Goal: Information Seeking & Learning: Learn about a topic

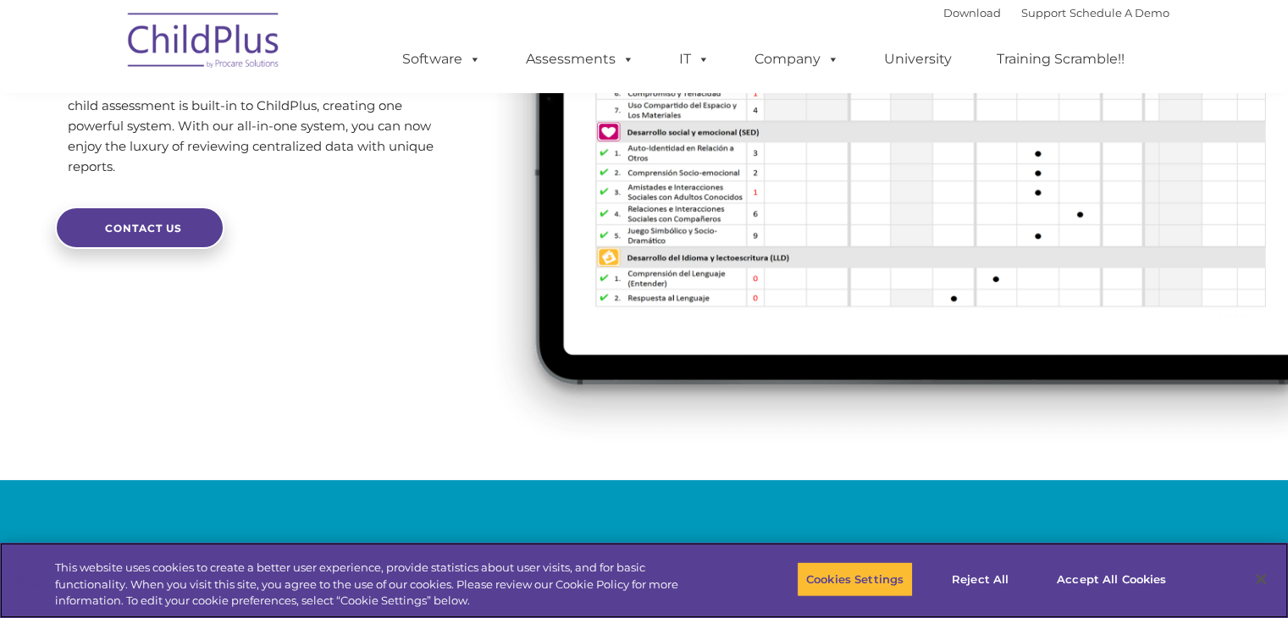
scroll to position [346, 0]
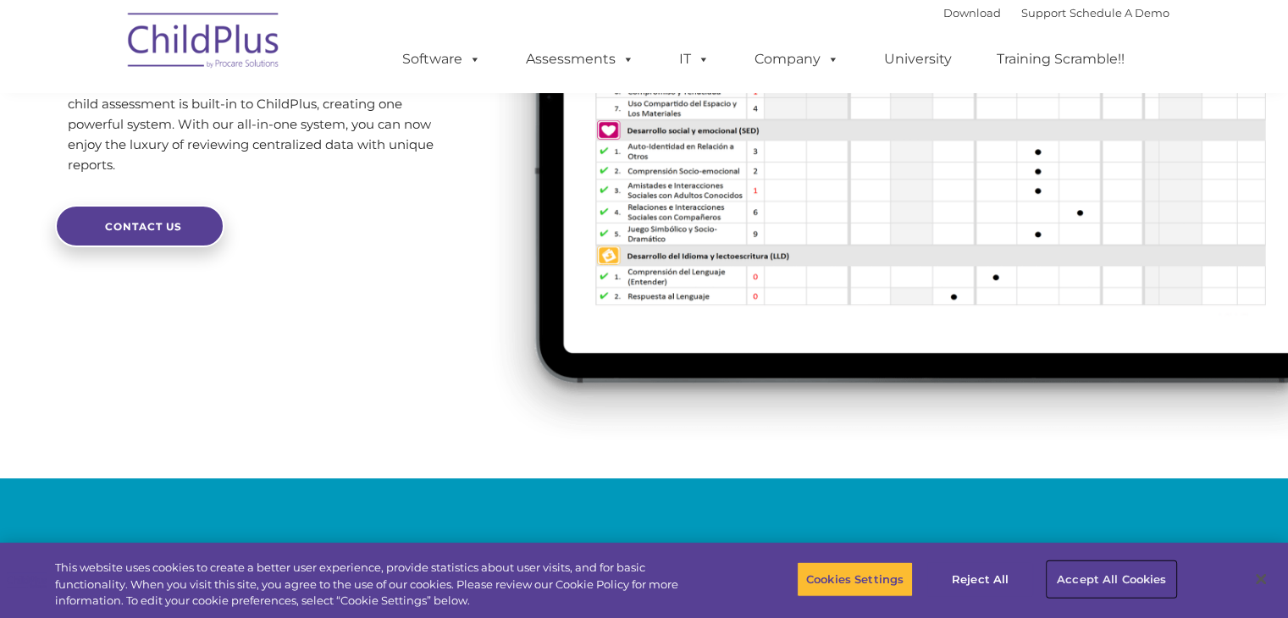
click at [1097, 578] on button "Accept All Cookies" at bounding box center [1112, 580] width 128 height 36
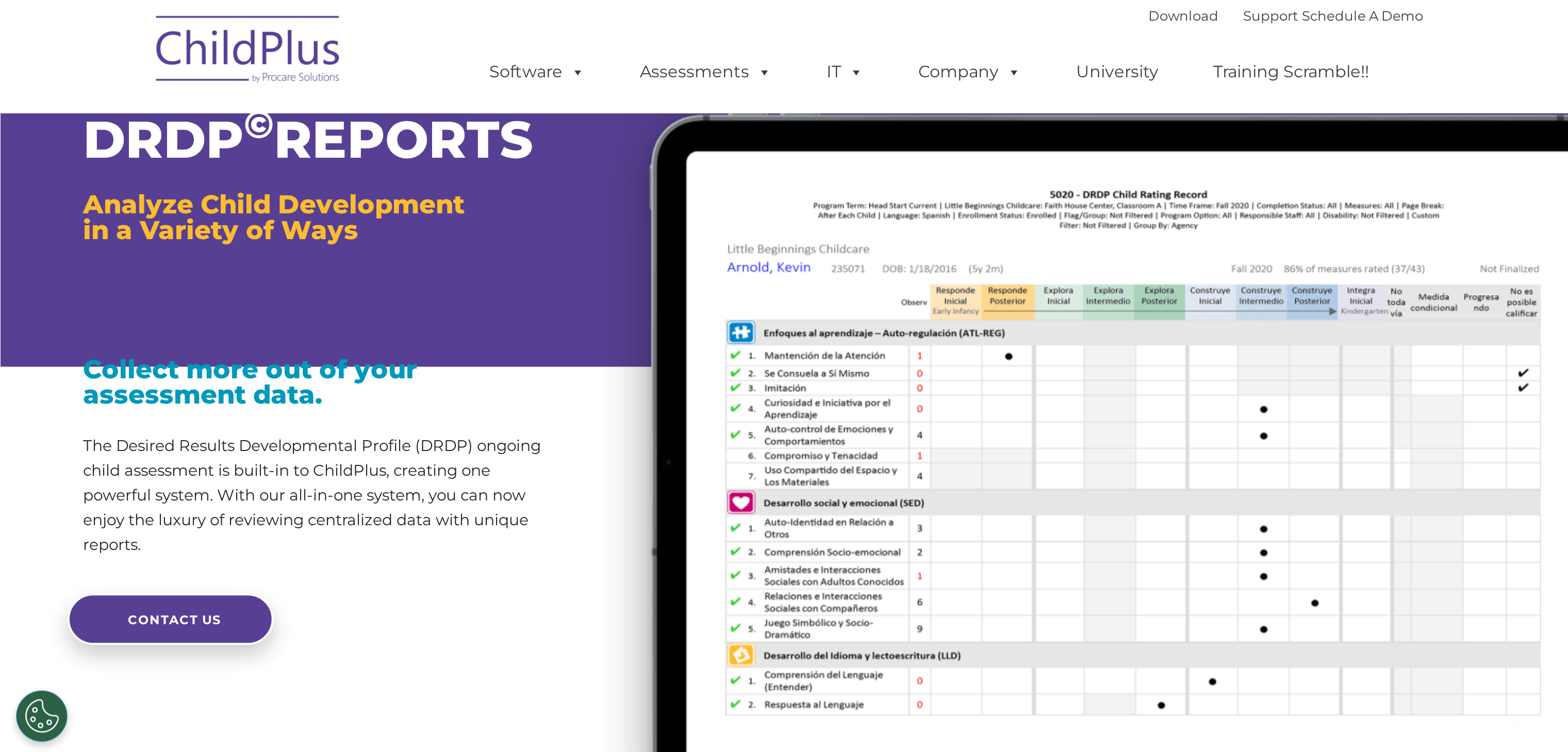
scroll to position [0, 0]
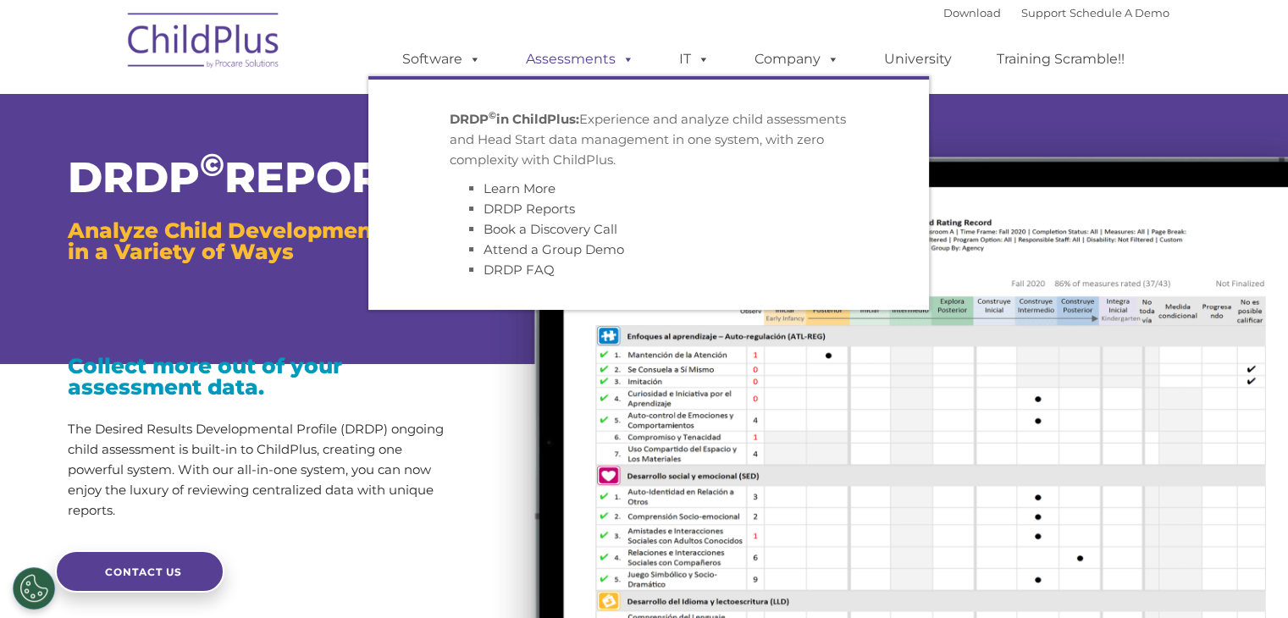
click at [554, 53] on link "Assessments" at bounding box center [580, 59] width 142 height 34
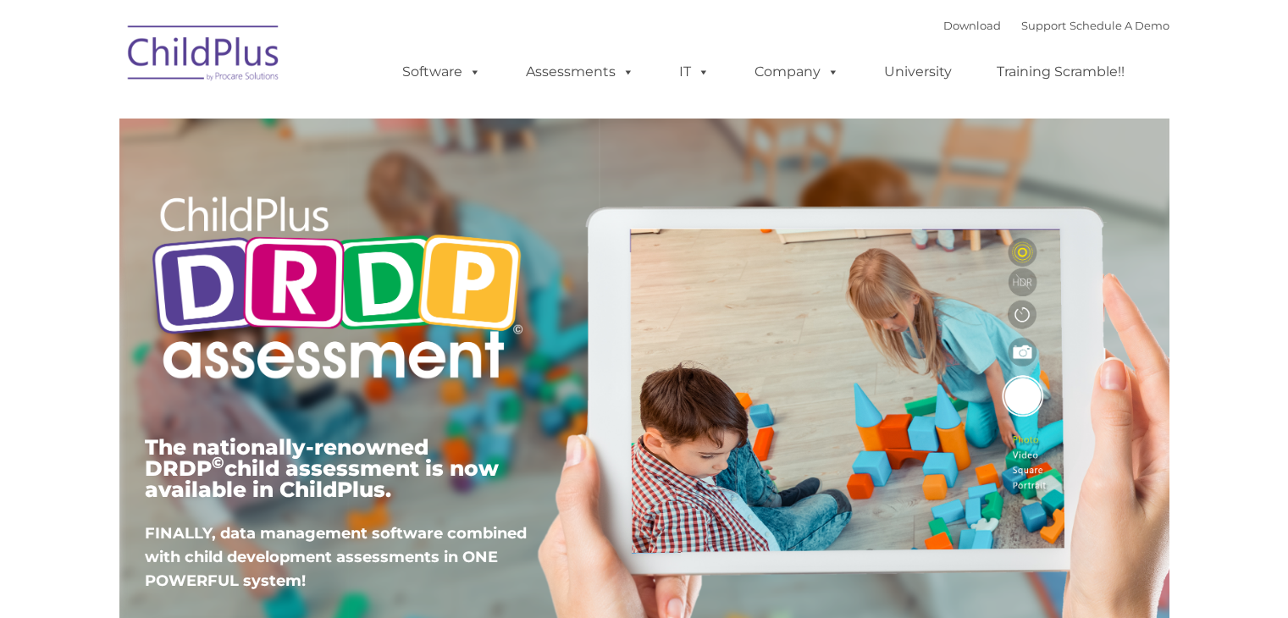
type input ""
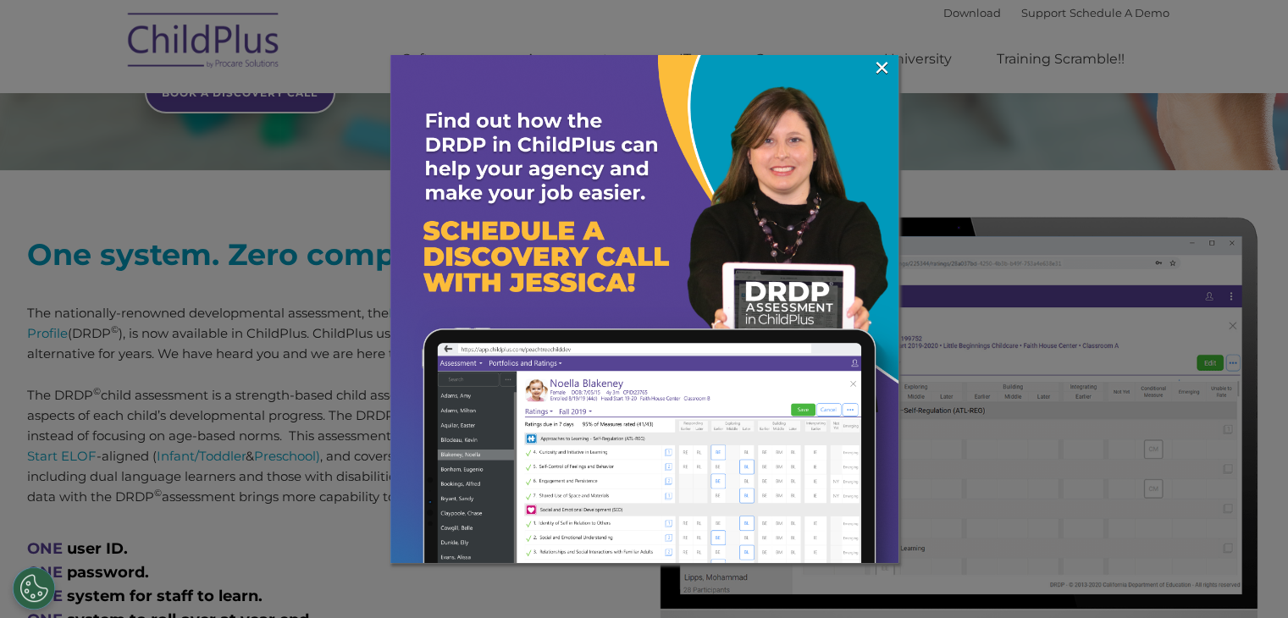
scroll to position [524, 0]
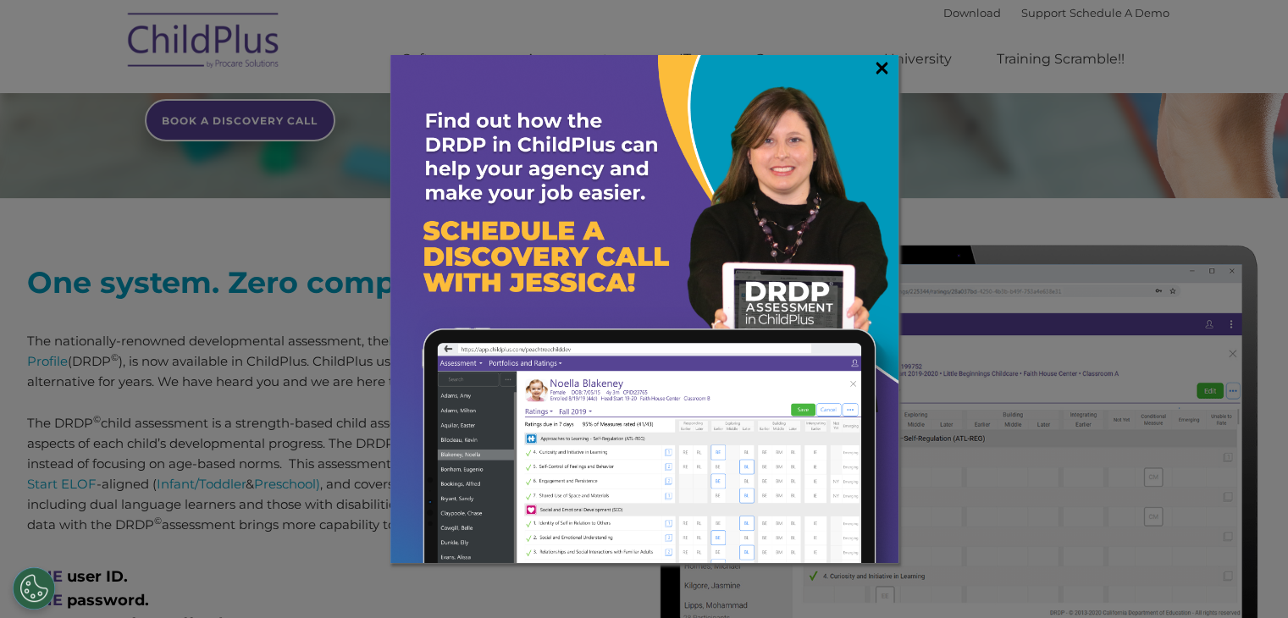
click at [880, 62] on link "×" at bounding box center [882, 67] width 19 height 17
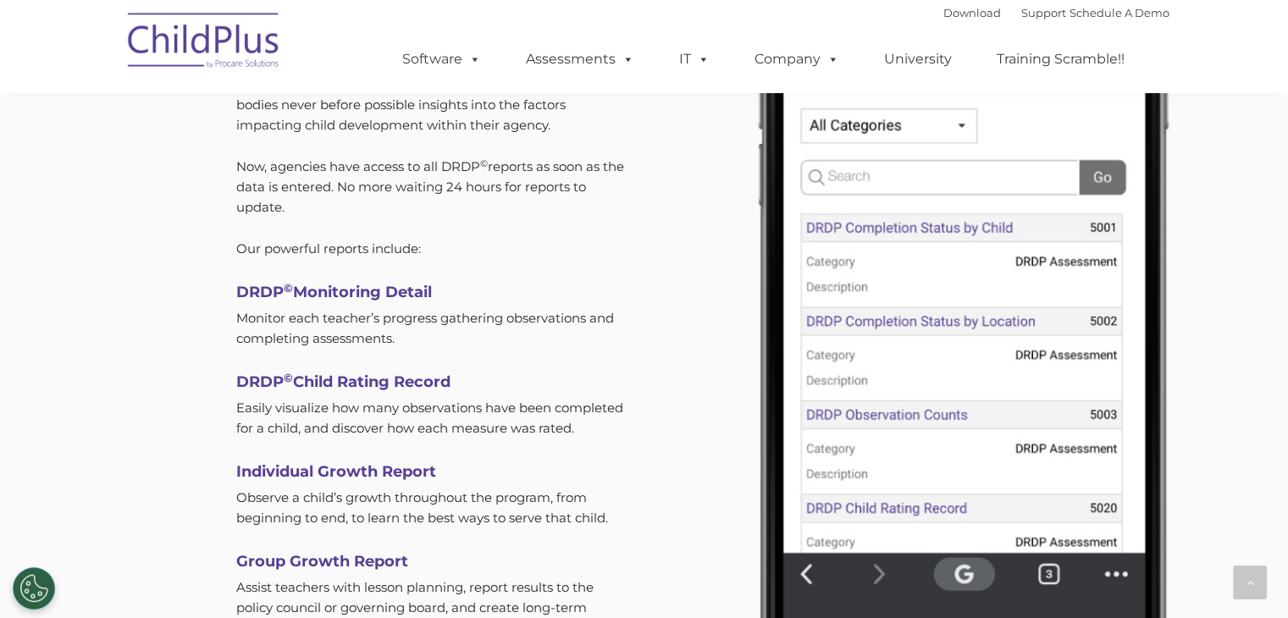
scroll to position [4971, 0]
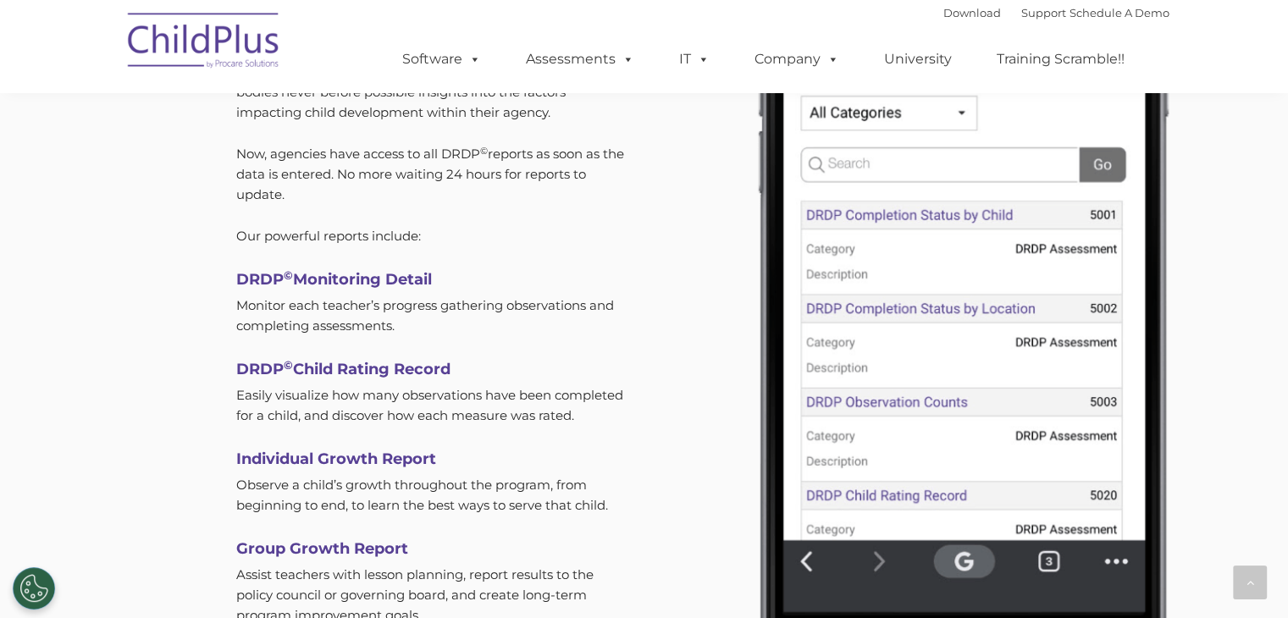
click at [879, 561] on img at bounding box center [959, 294] width 513 height 867
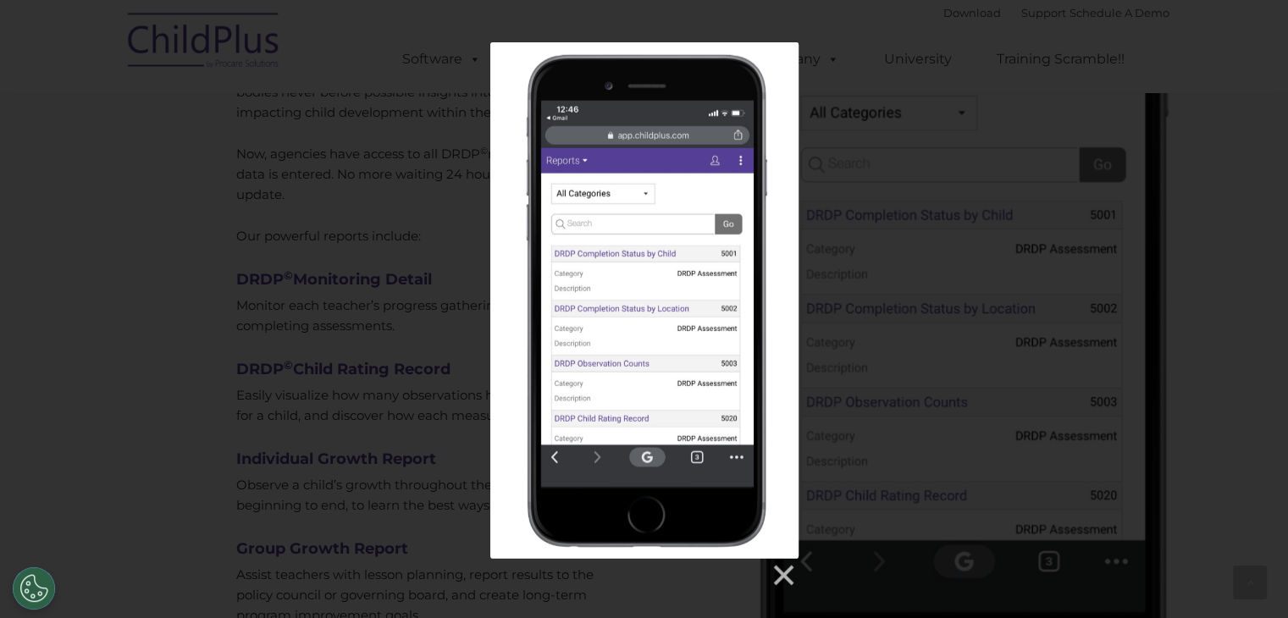
click at [878, 194] on div at bounding box center [644, 315] width 1288 height 546
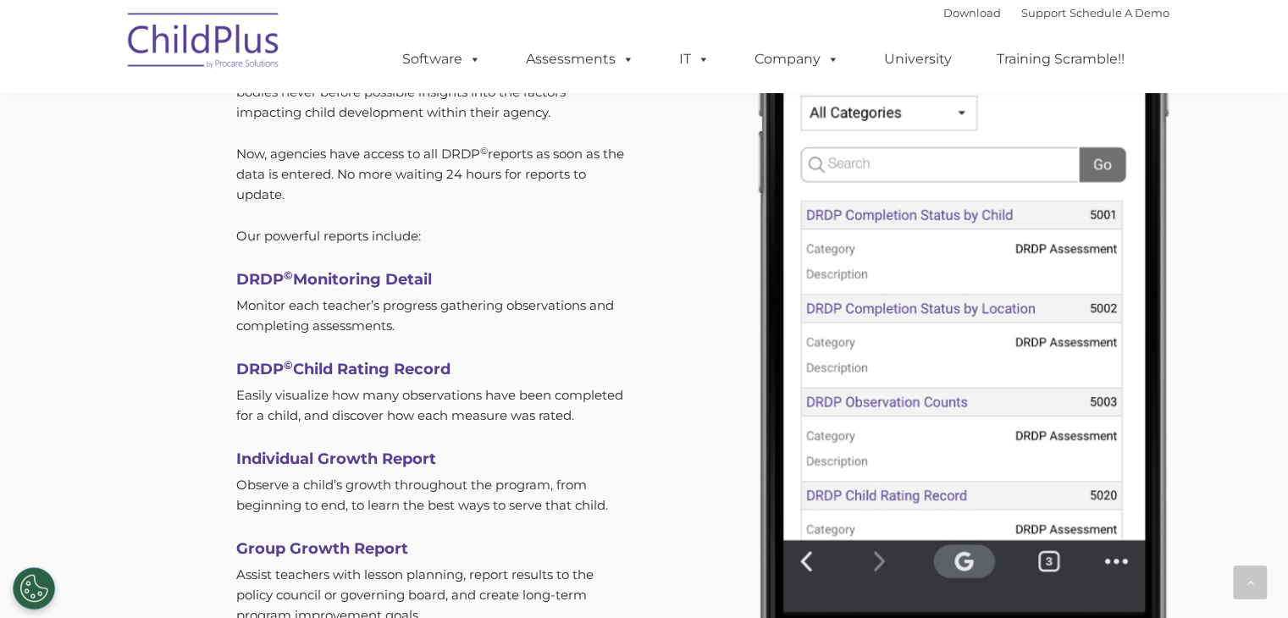
click at [807, 557] on img at bounding box center [959, 294] width 513 height 867
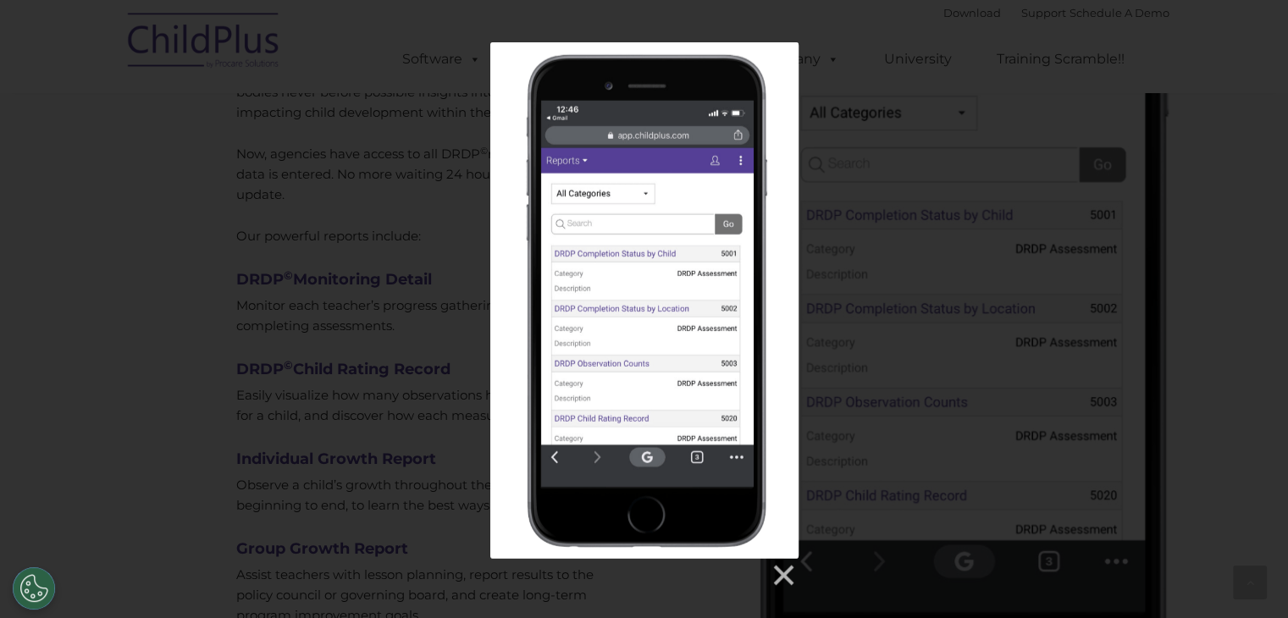
click at [745, 579] on div at bounding box center [644, 574] width 308 height 30
click at [785, 577] on link at bounding box center [782, 575] width 25 height 25
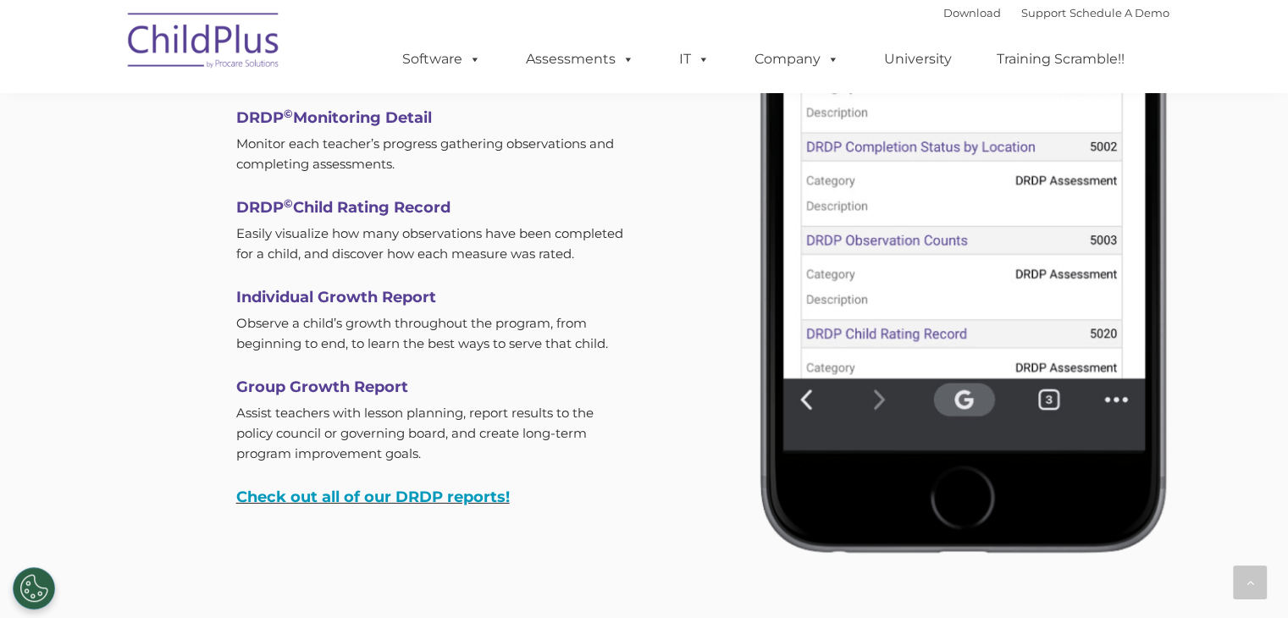
scroll to position [5134, 0]
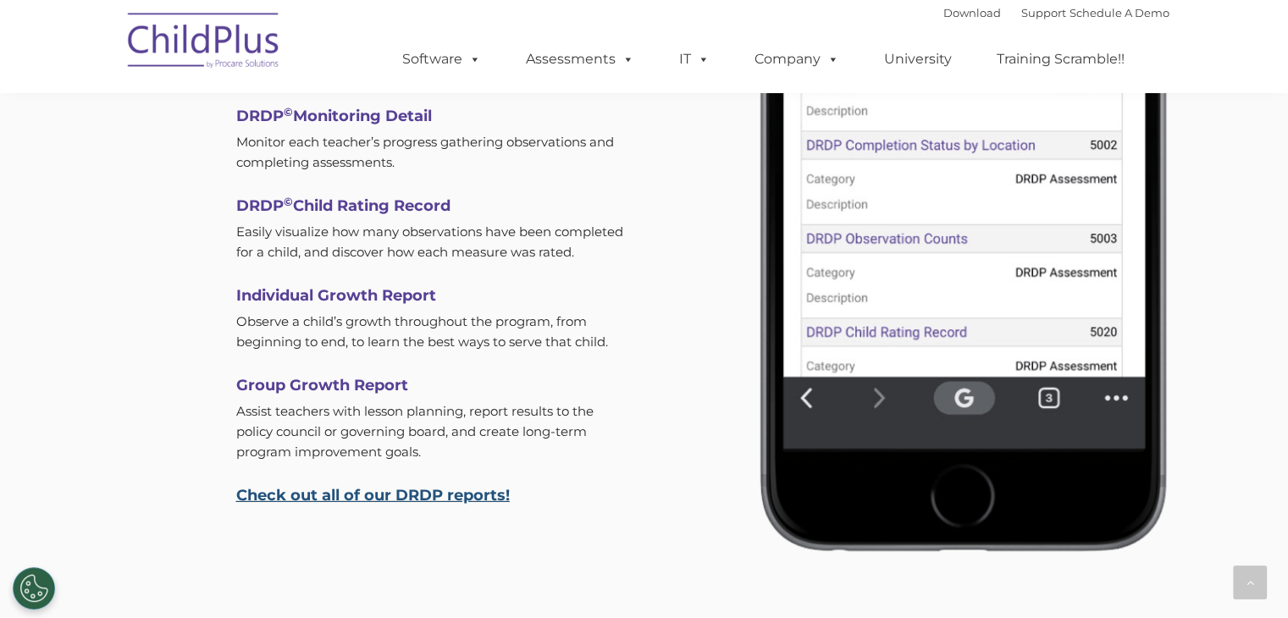
click at [313, 497] on link "Check out all of our DRDP reports!" at bounding box center [373, 495] width 274 height 19
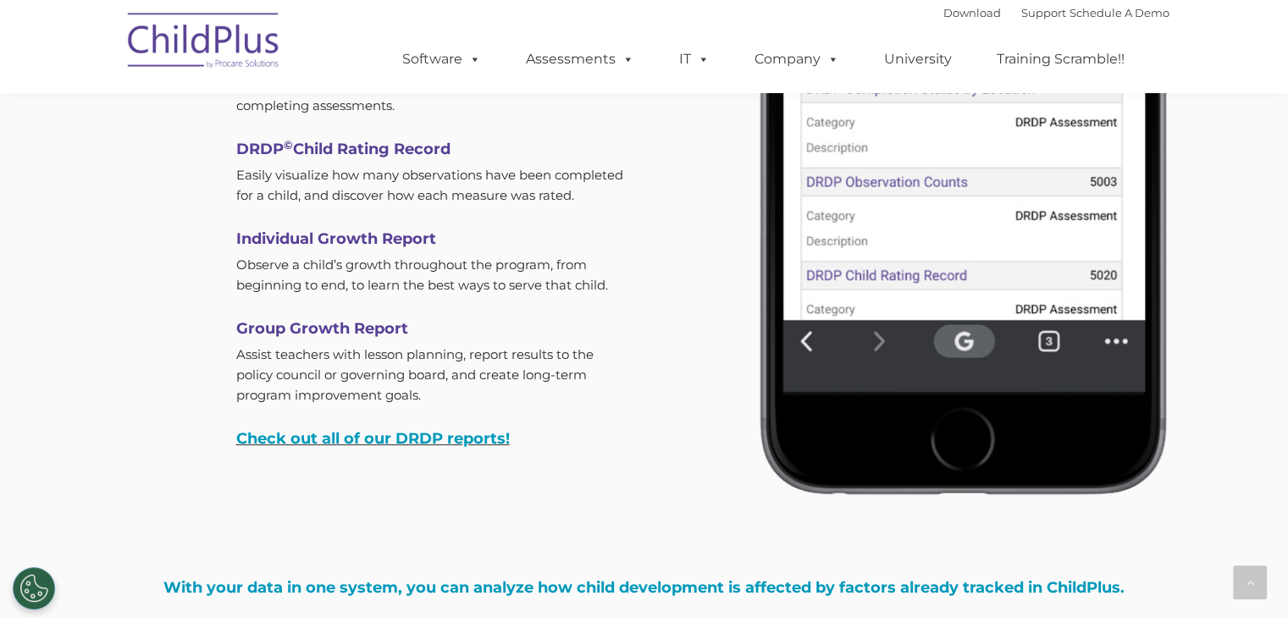
scroll to position [5134, 0]
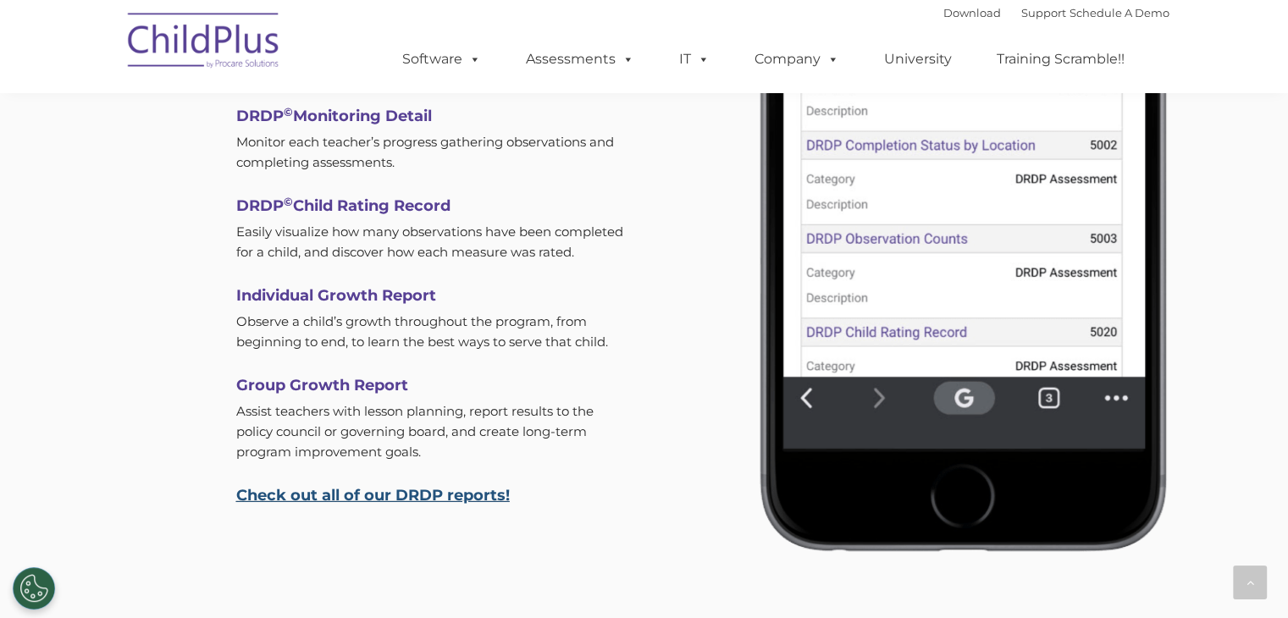
click at [362, 490] on link "Check out all of our DRDP reports!" at bounding box center [373, 495] width 274 height 19
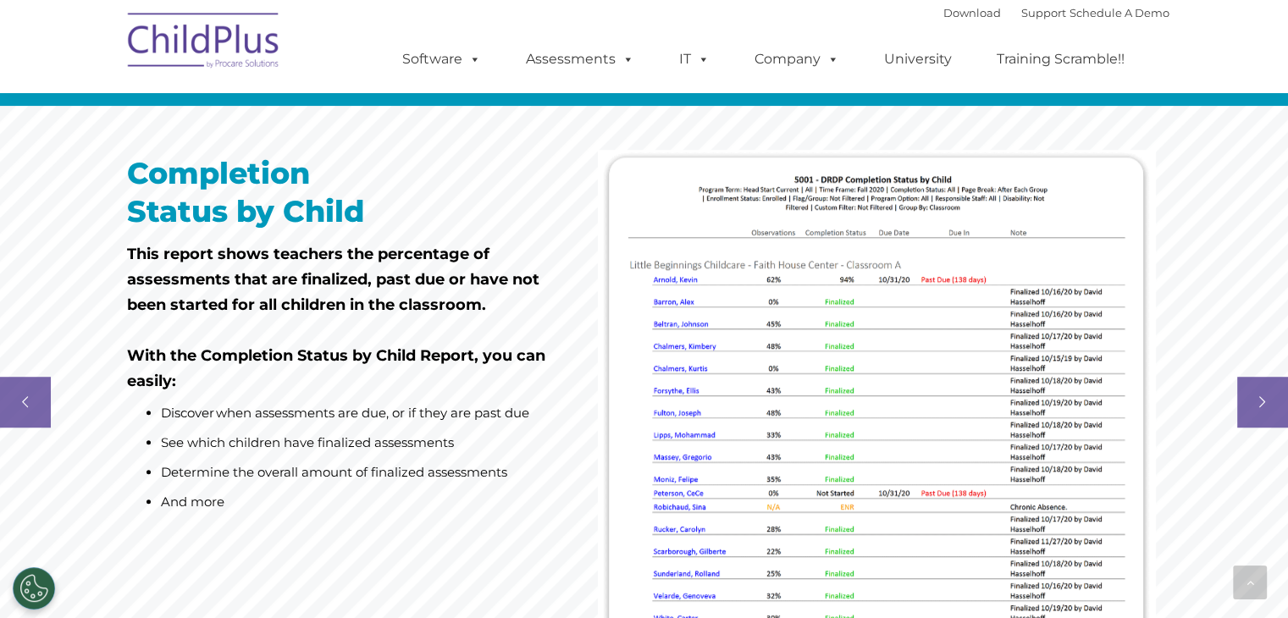
scroll to position [1126, 0]
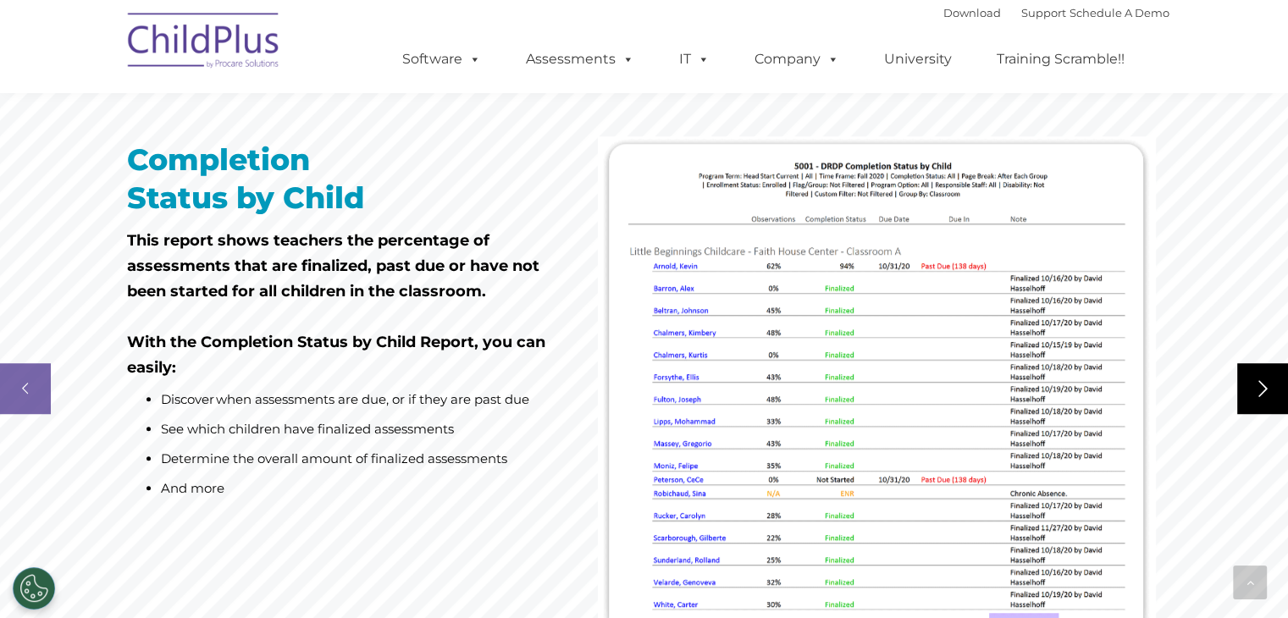
click at [1254, 381] on rs-arrow at bounding box center [1263, 388] width 51 height 51
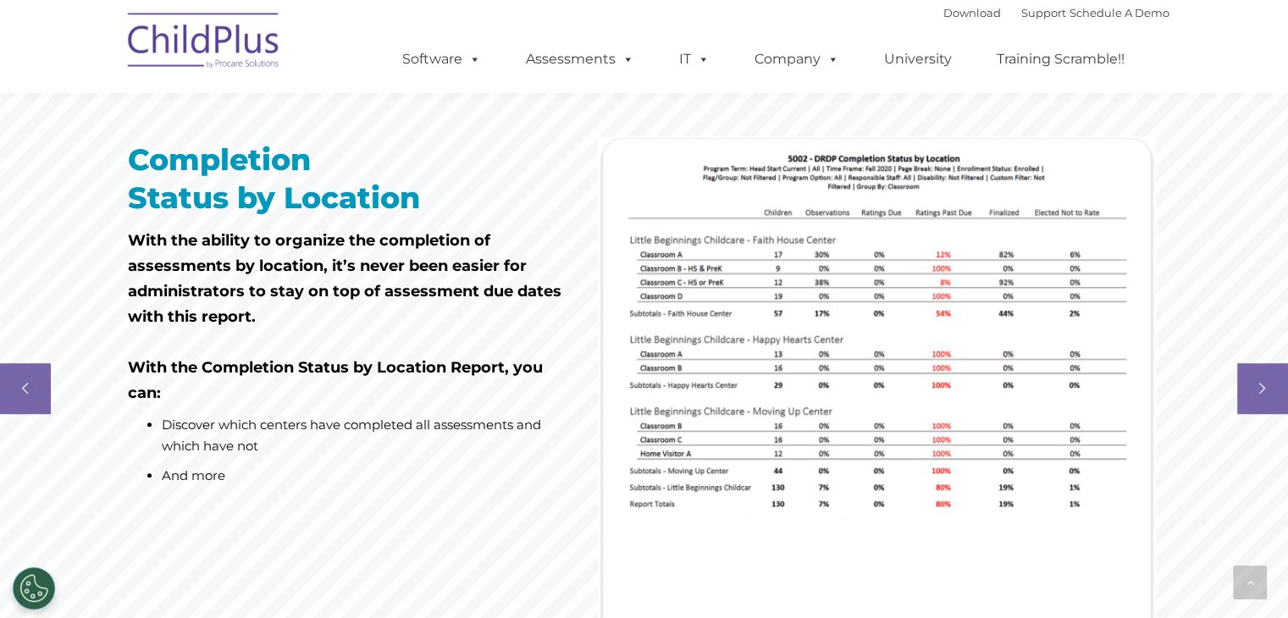
click at [1240, 418] on rs-slide "Completion Status by Location With the ability to organize the completion of as…" at bounding box center [644, 388] width 1288 height 593
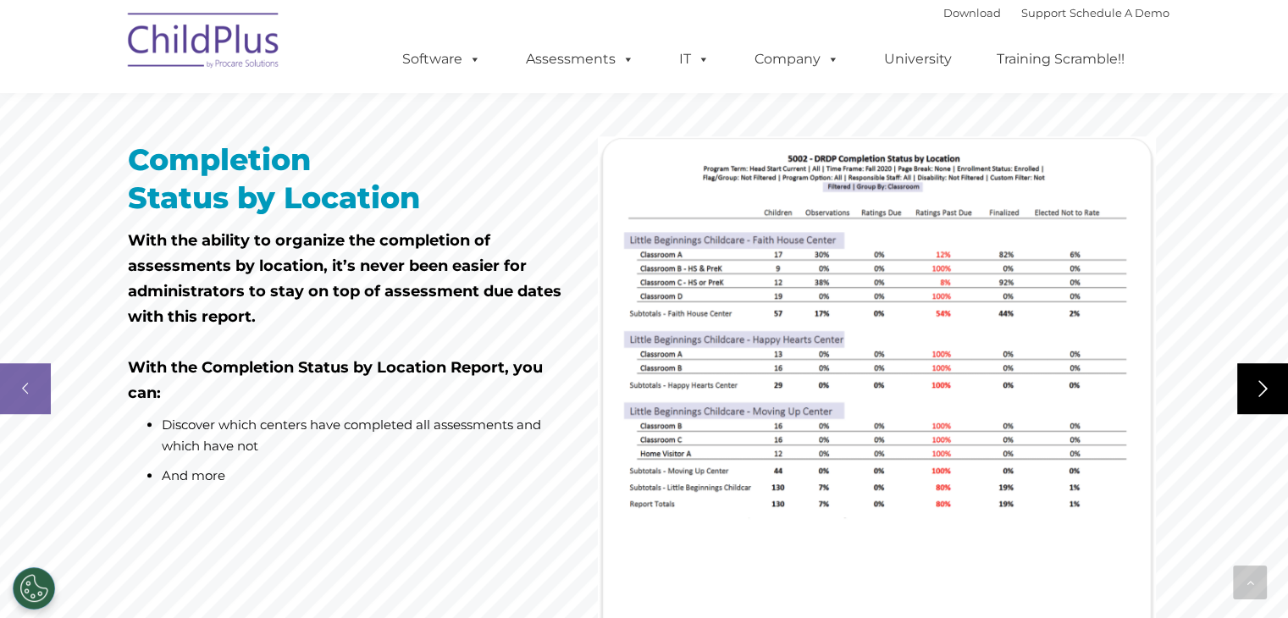
click at [1257, 379] on rs-arrow at bounding box center [1263, 388] width 51 height 51
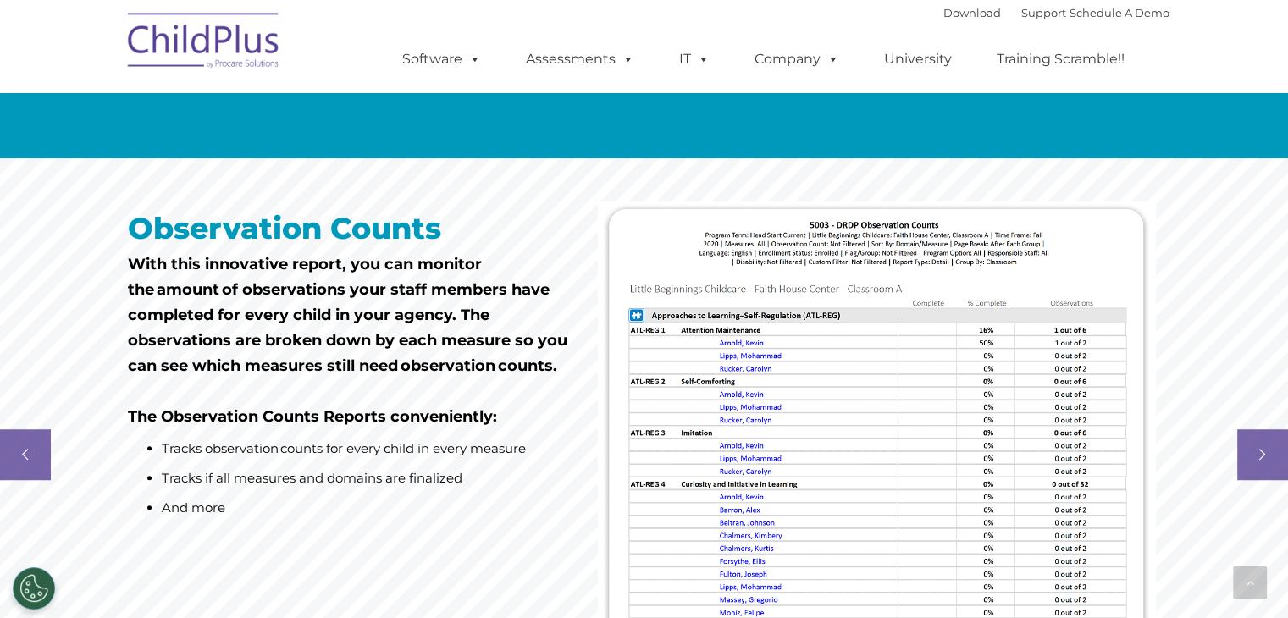
scroll to position [1064, 0]
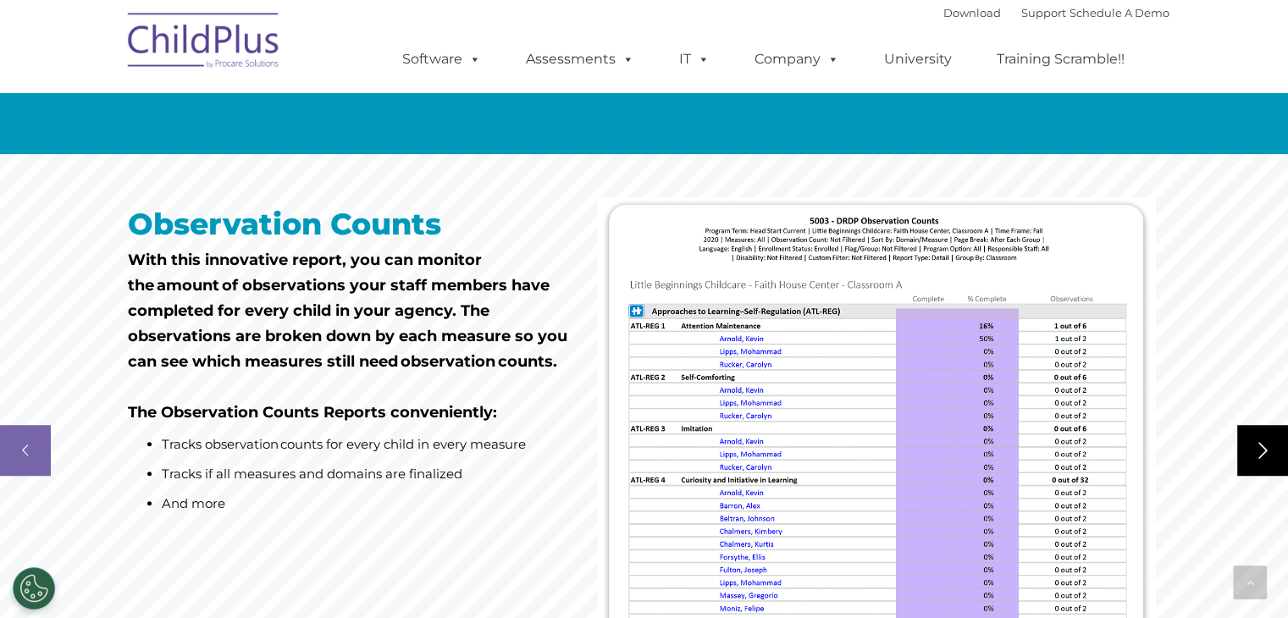
click at [1264, 448] on rs-arrow at bounding box center [1263, 450] width 51 height 51
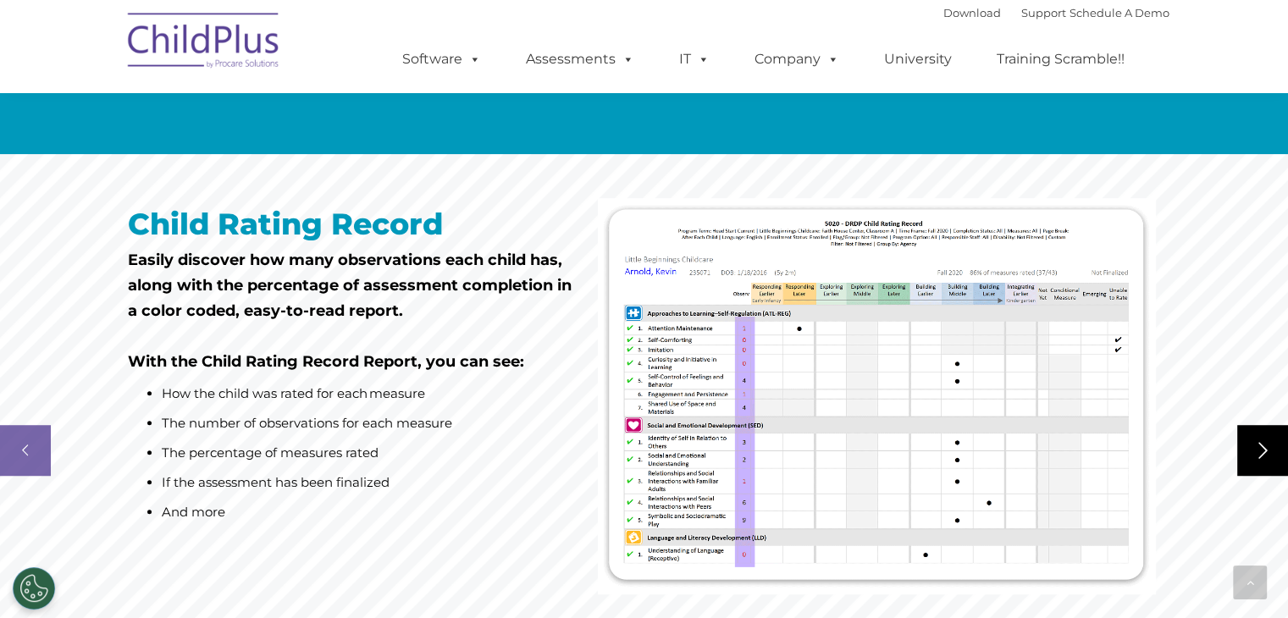
click at [1264, 448] on rs-arrow at bounding box center [1263, 450] width 51 height 51
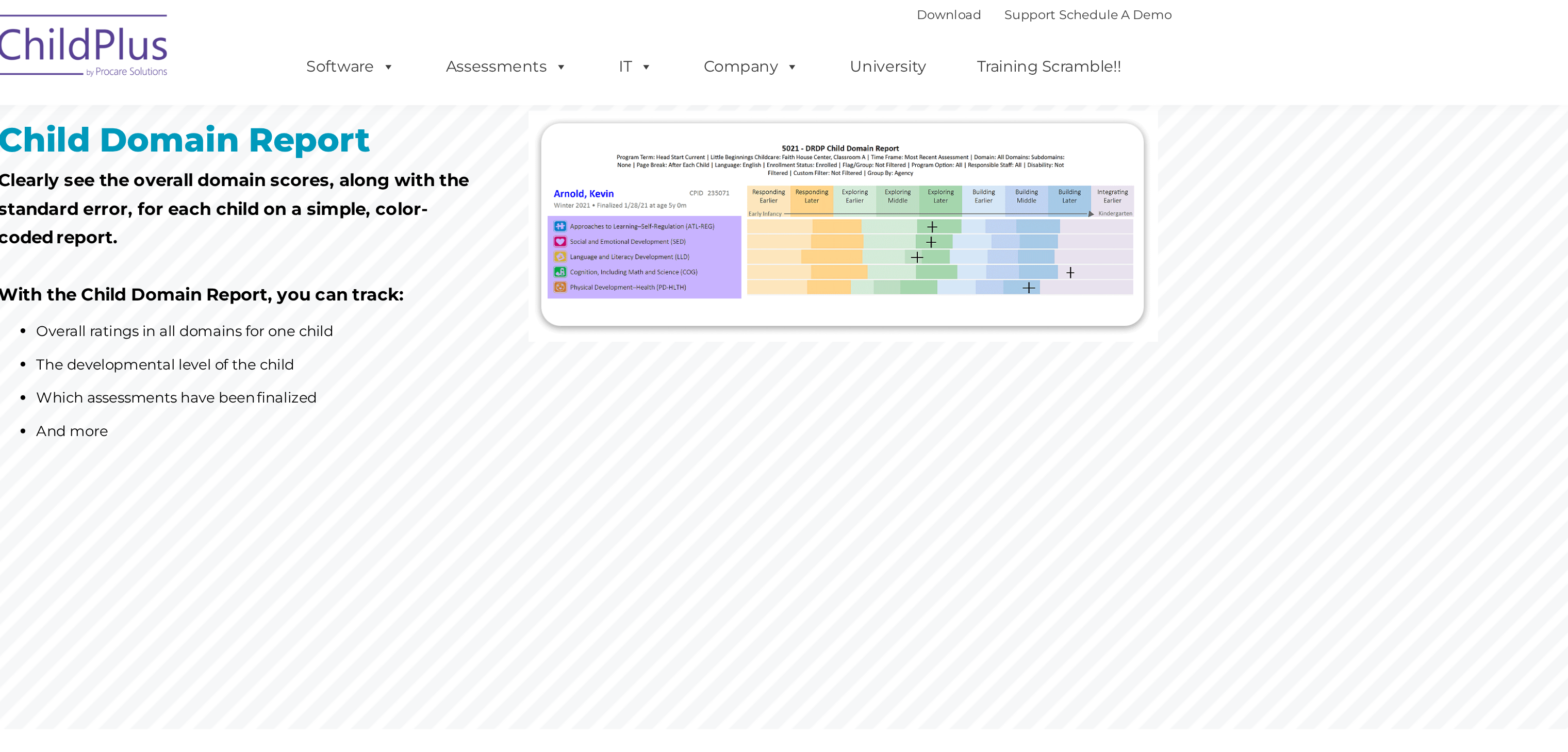
scroll to position [0, 0]
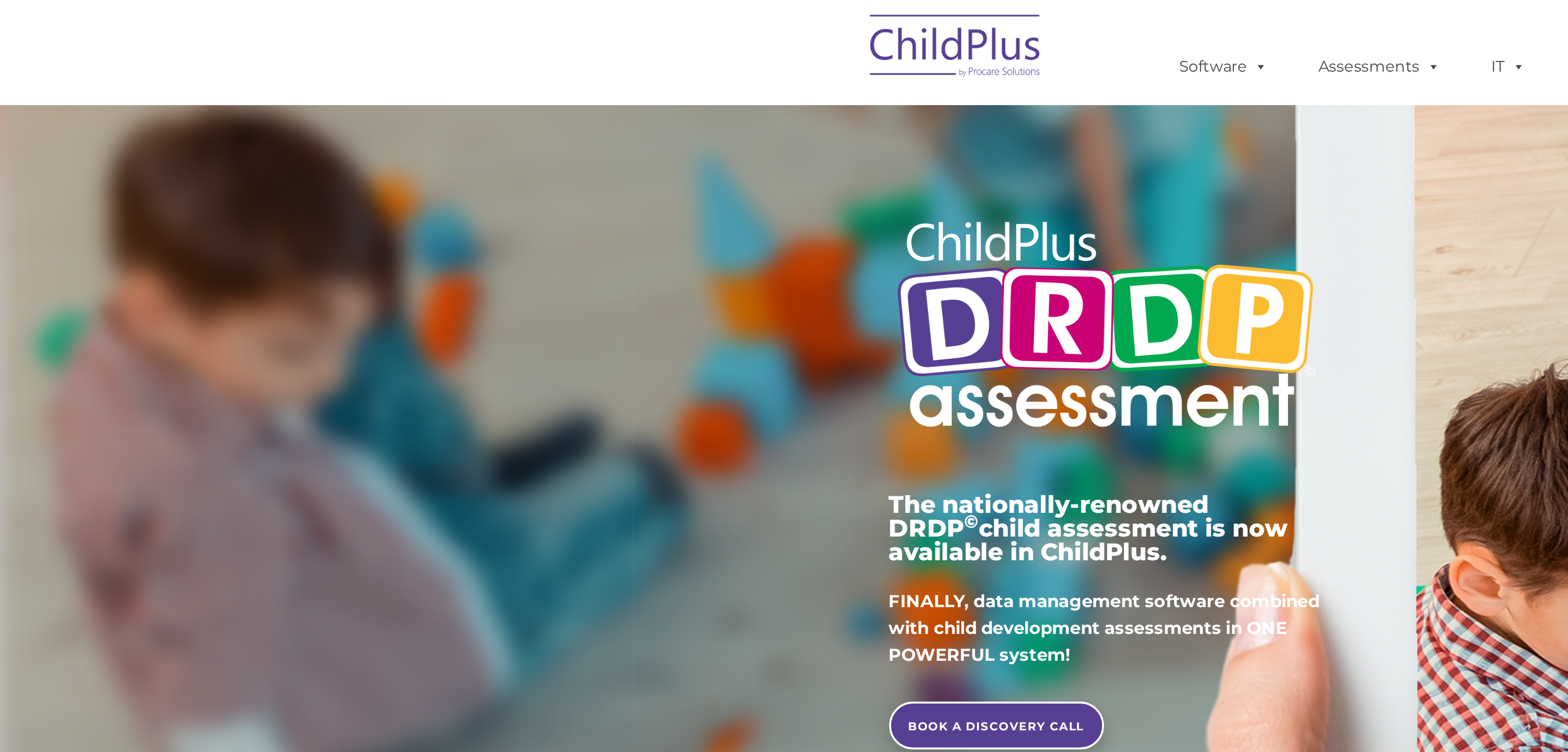
scroll to position [3212, 0]
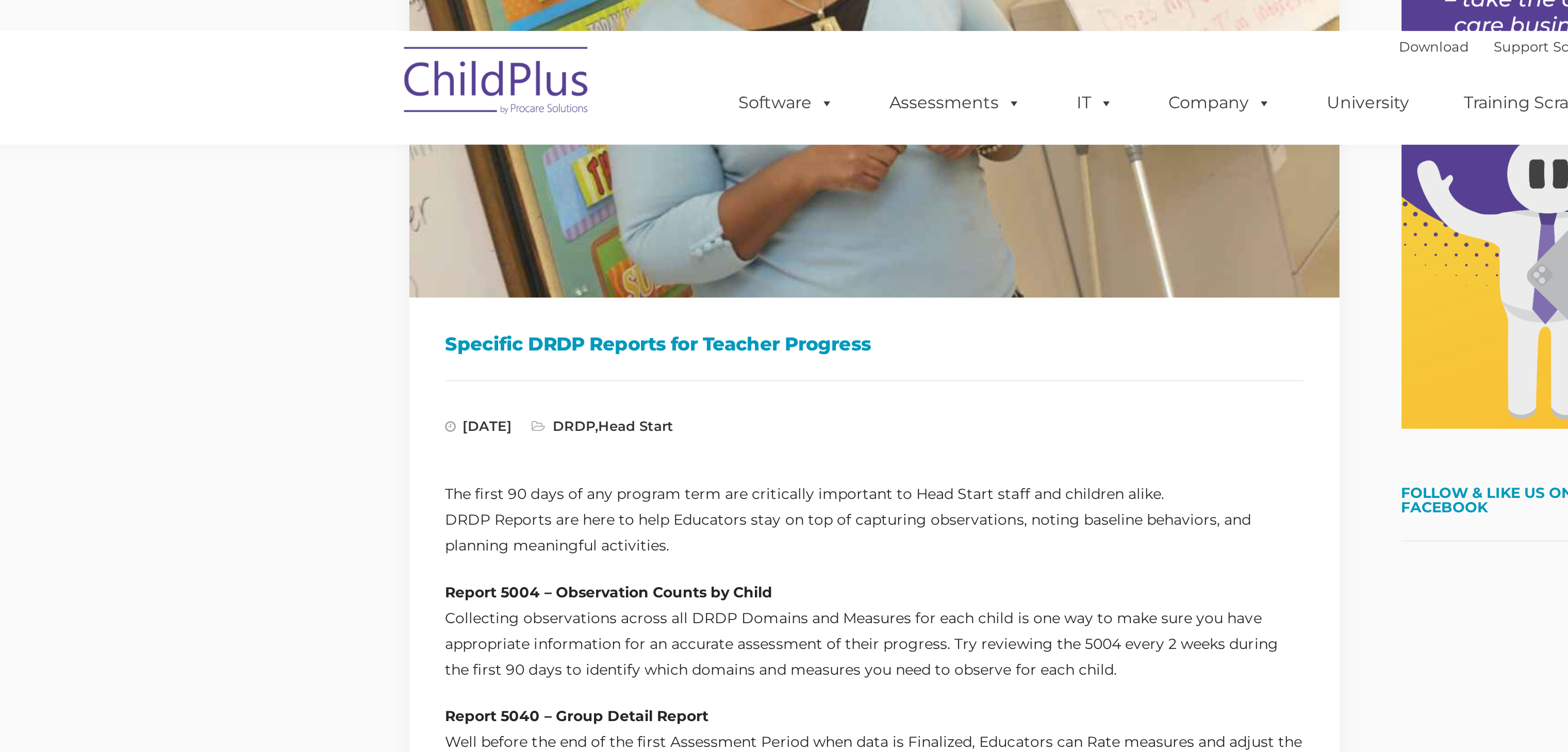
scroll to position [221, 0]
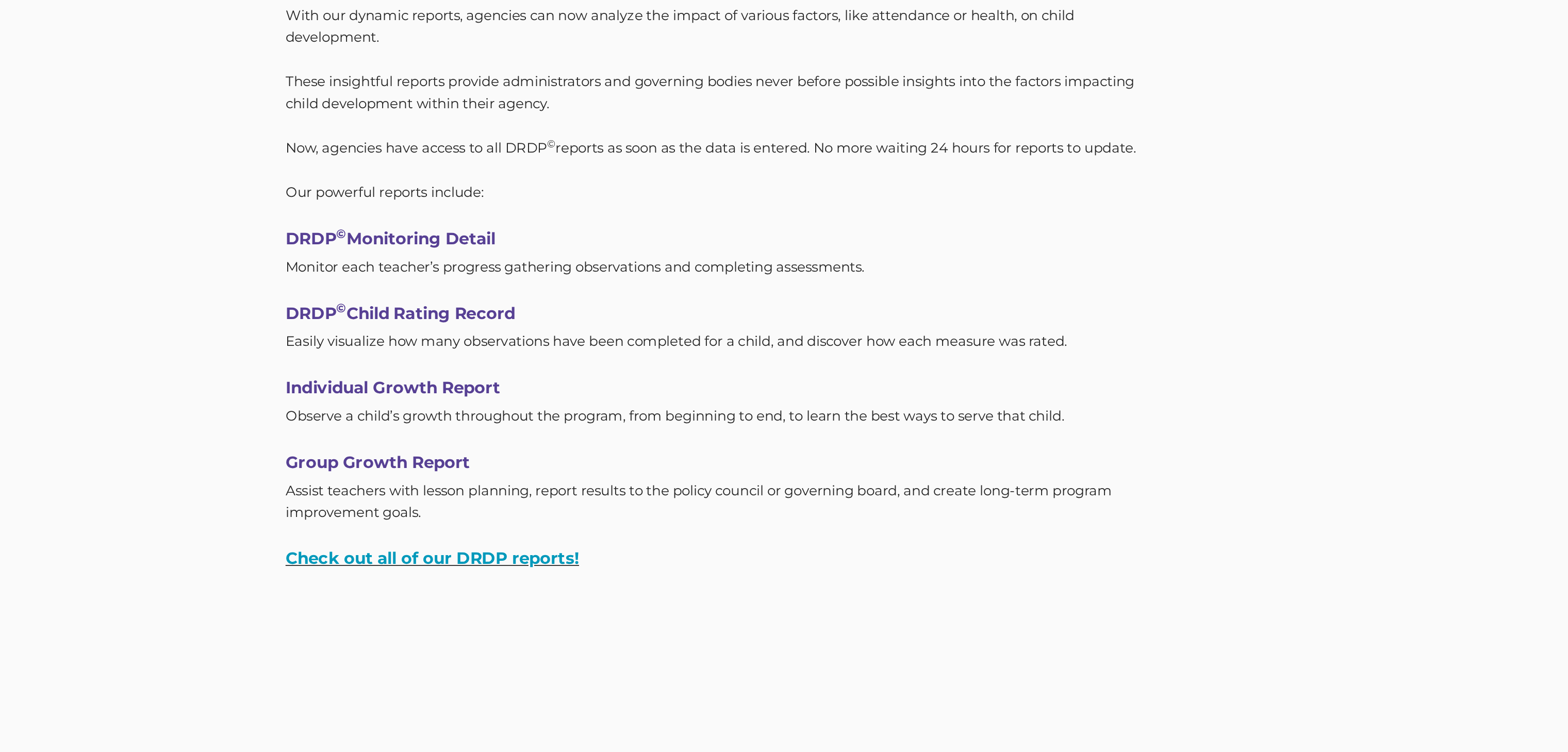
scroll to position [2927, 0]
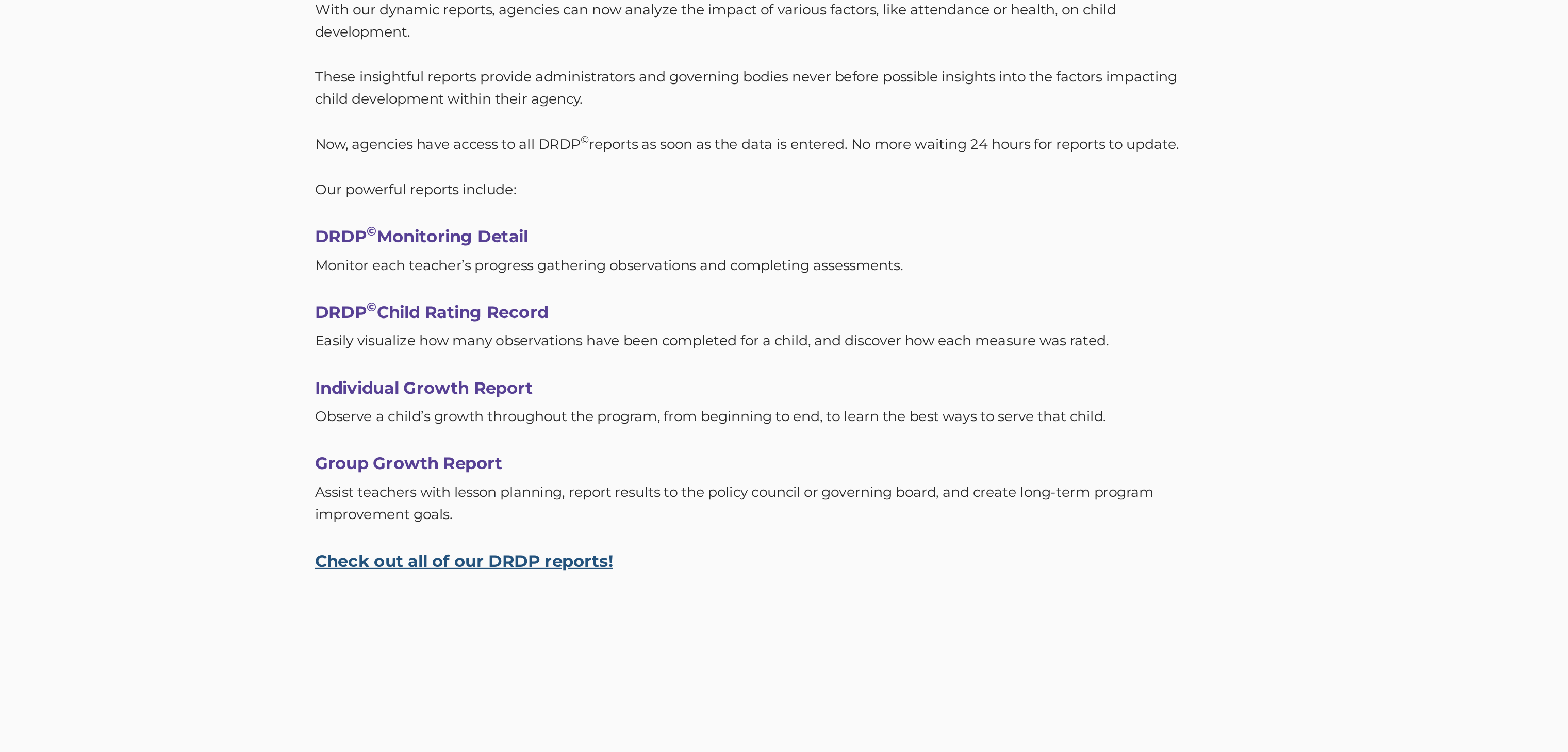
click at [341, 500] on link "Check out all of our DRDP reports!" at bounding box center [358, 500] width 167 height 12
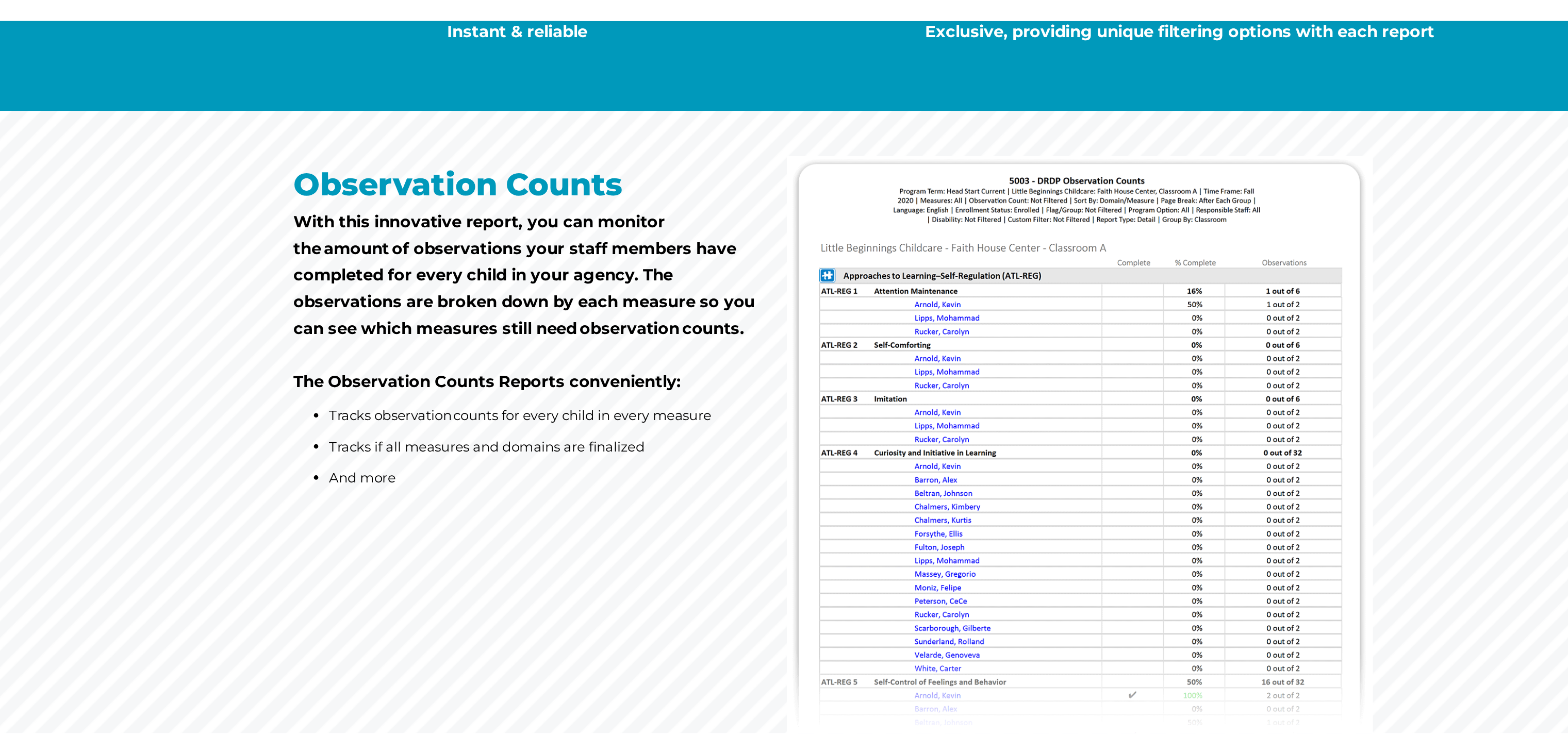
scroll to position [642, 0]
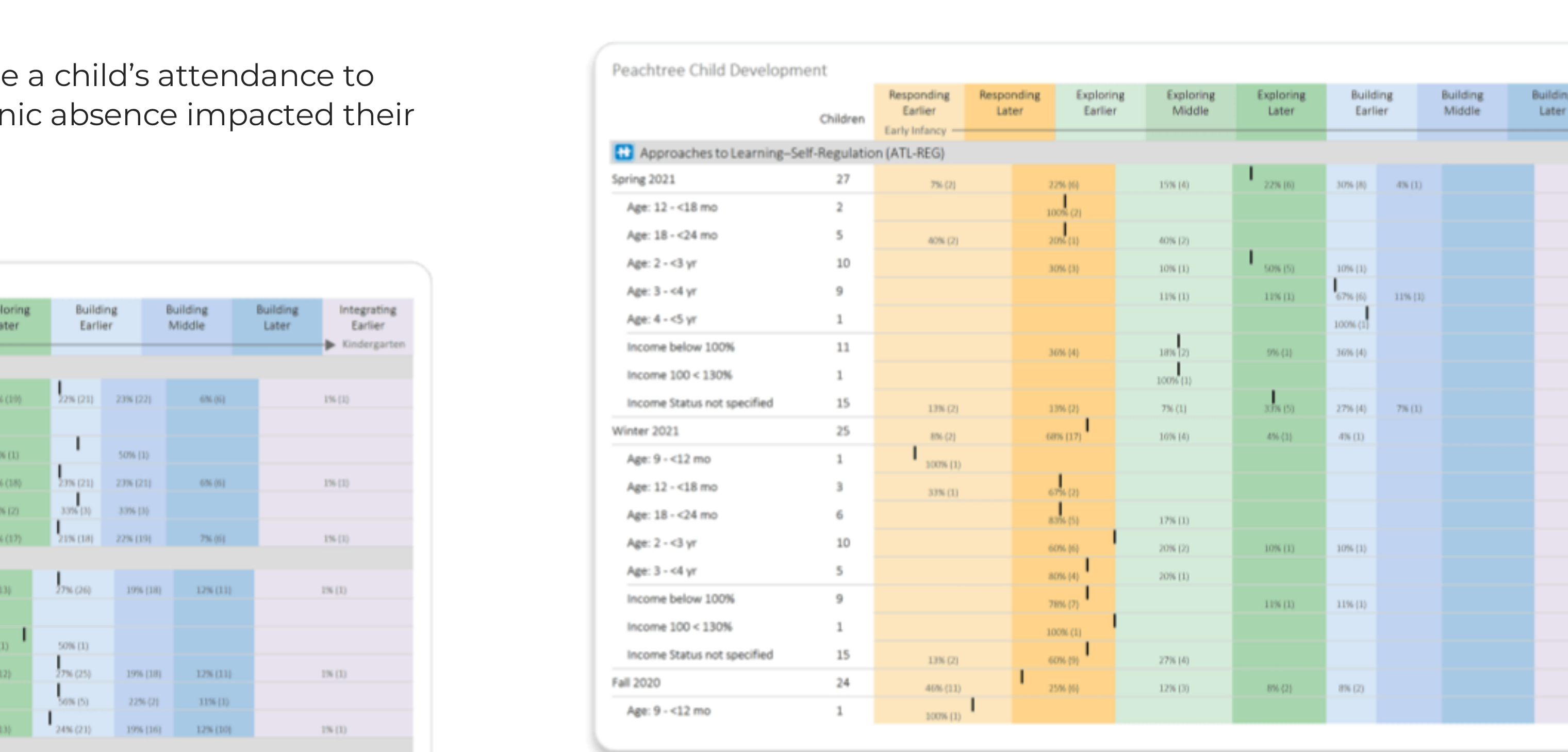
scroll to position [1227, 0]
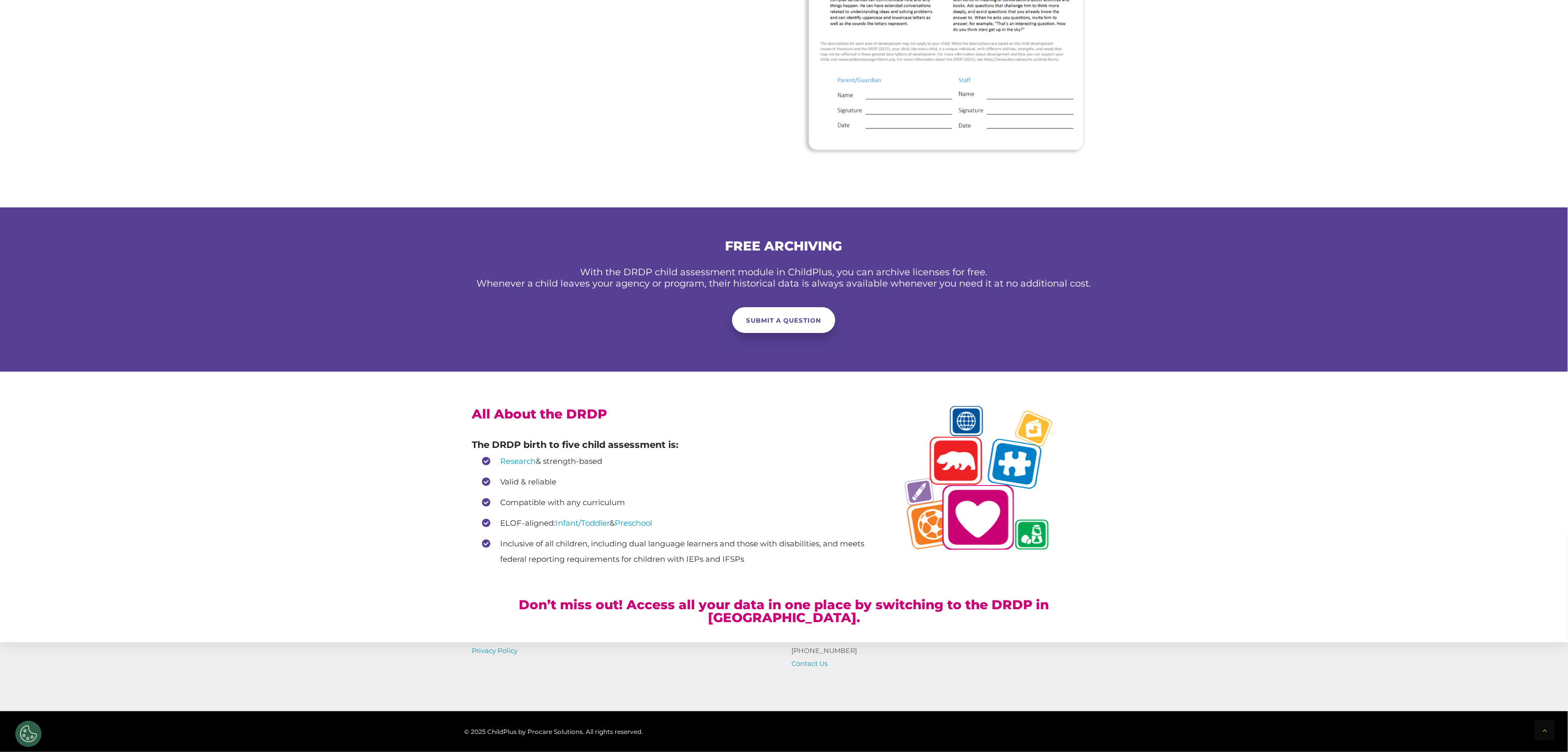
scroll to position [2103, 0]
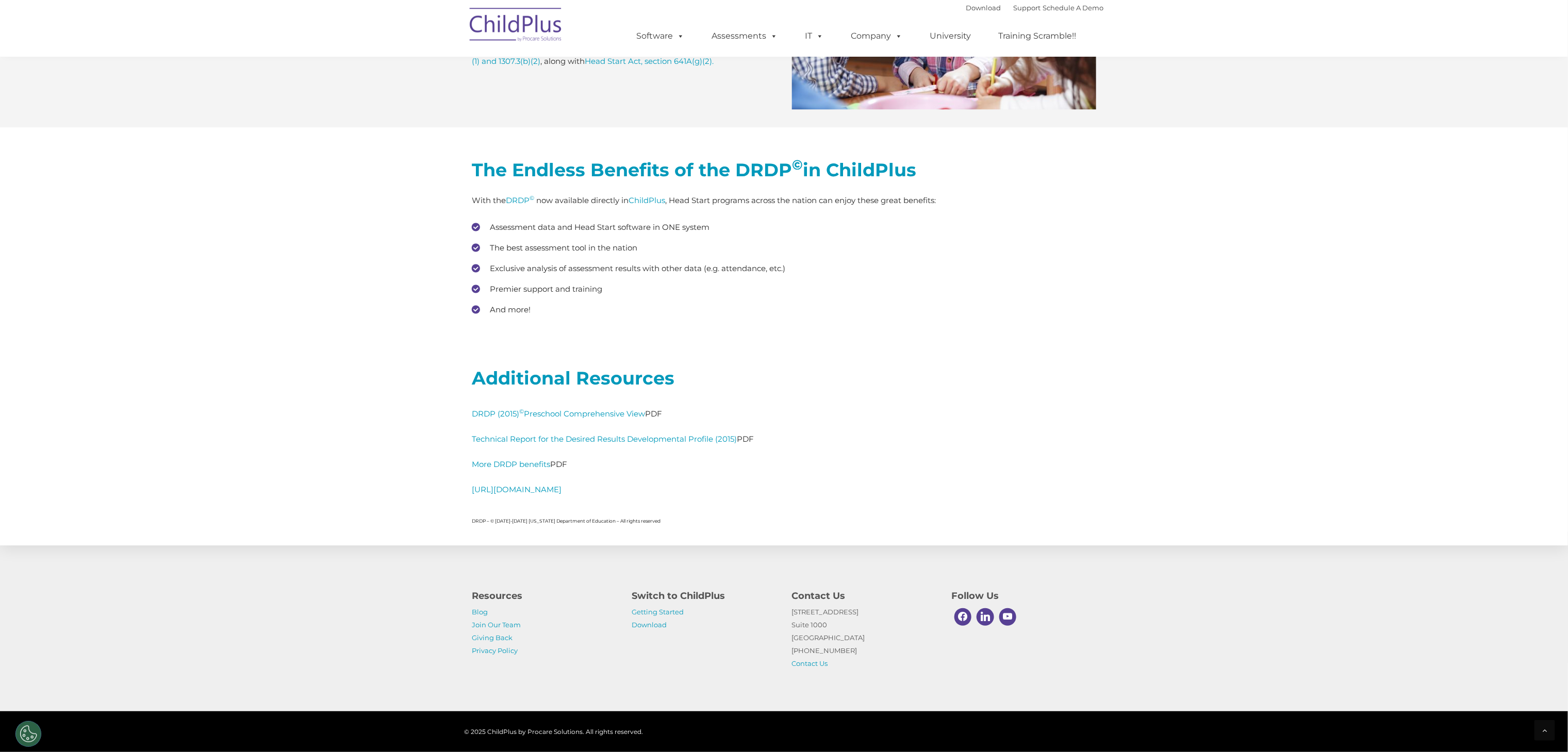
scroll to position [4430, 0]
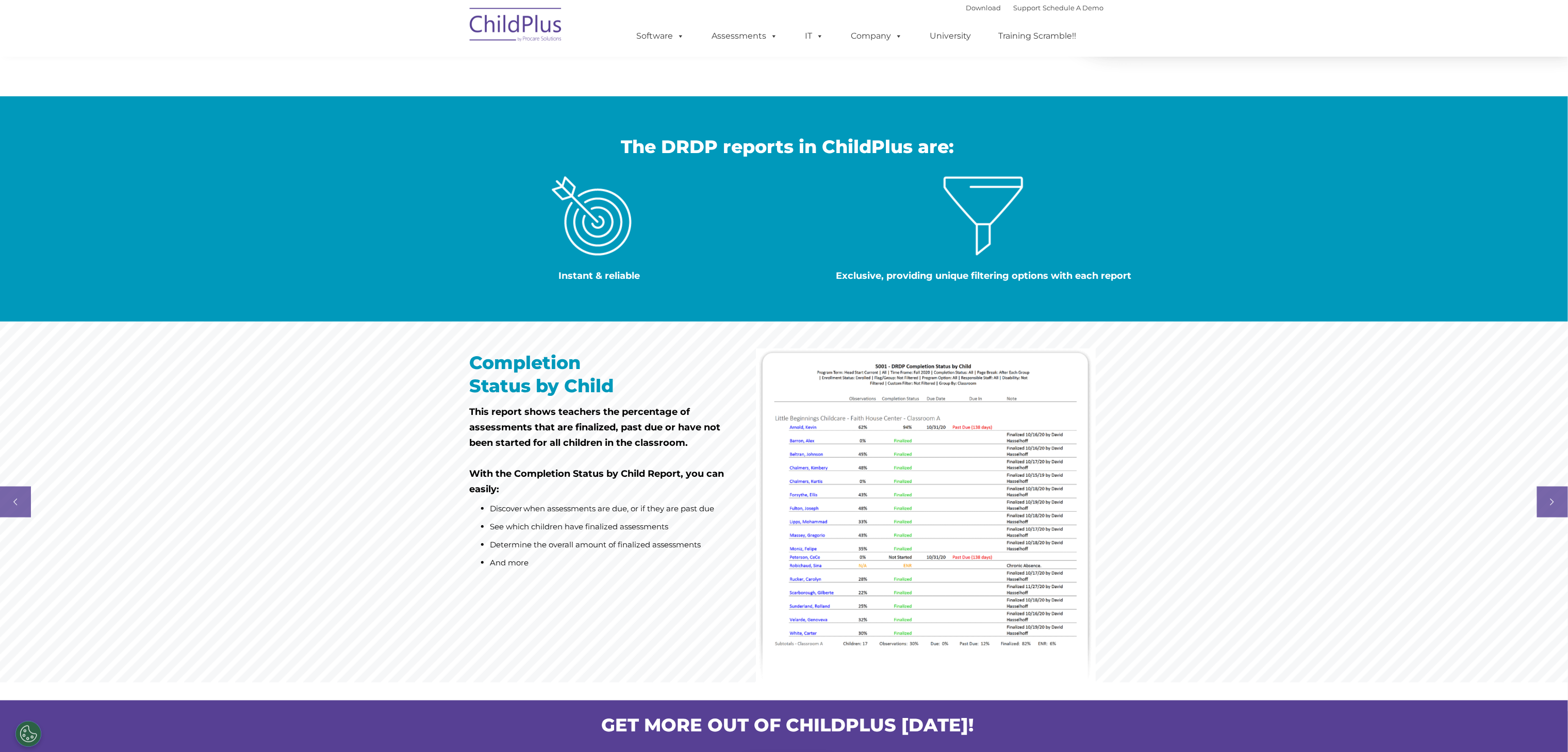
scroll to position [472, 0]
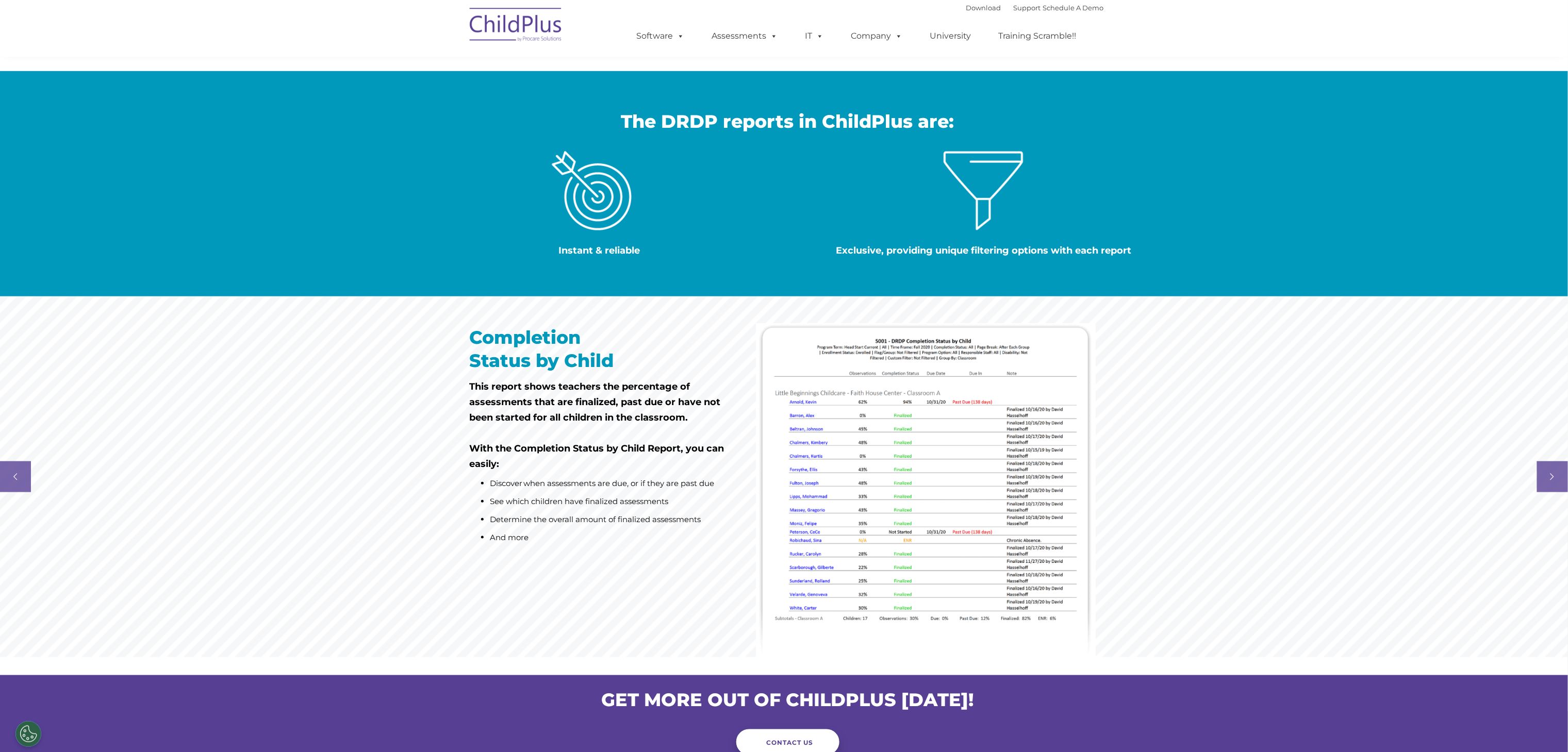
scroll to position [720, 0]
